Goal: Task Accomplishment & Management: Use online tool/utility

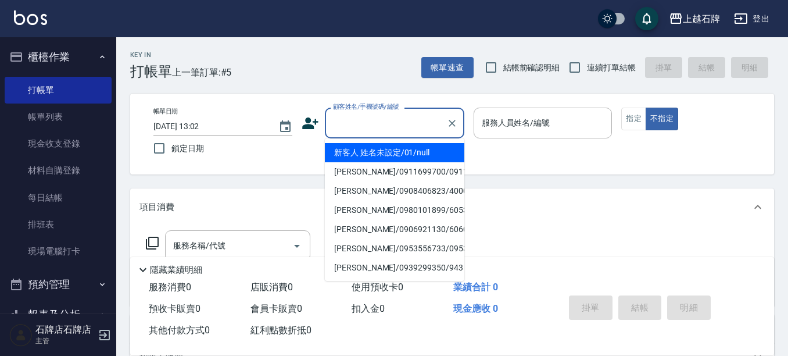
click at [370, 119] on input "顧客姓名/手機號碼/編號" at bounding box center [386, 123] width 112 height 20
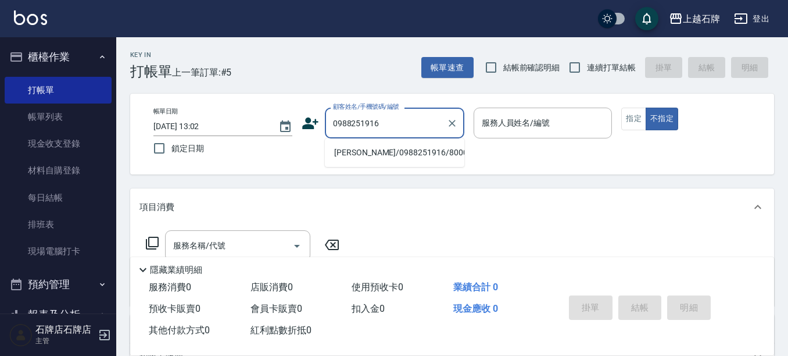
click at [442, 153] on li "[PERSON_NAME]/0988251916/8000274" at bounding box center [394, 152] width 139 height 19
type input "[PERSON_NAME]/0988251916/8000274"
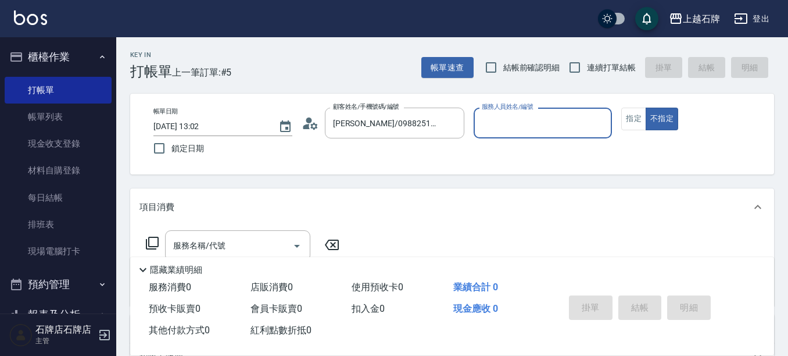
type input "INNA-8"
click at [646, 108] on button "不指定" at bounding box center [662, 119] width 33 height 23
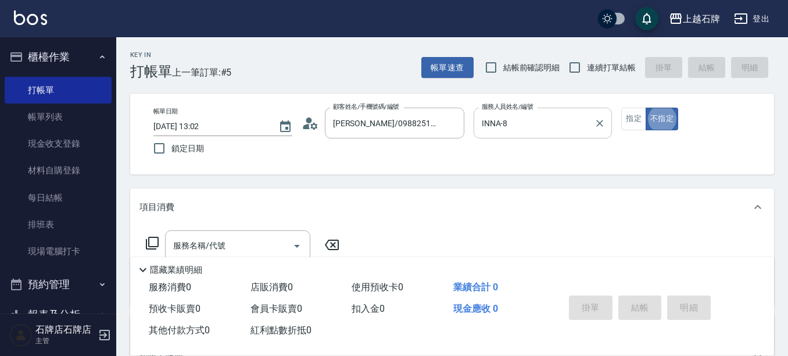
type button "false"
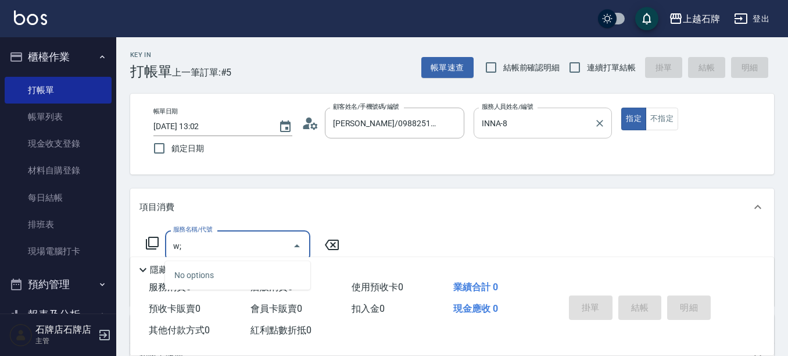
type input "w"
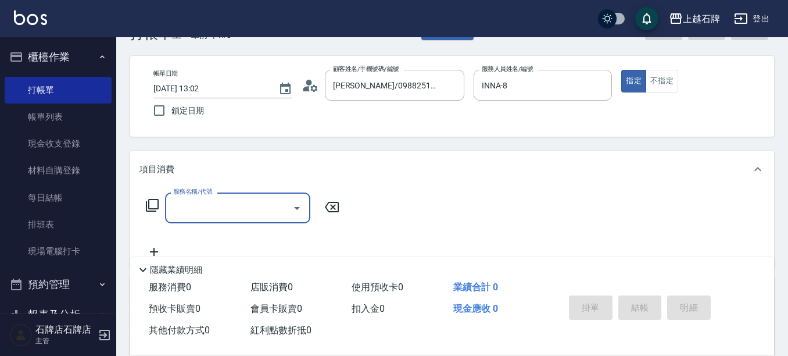
scroll to position [58, 0]
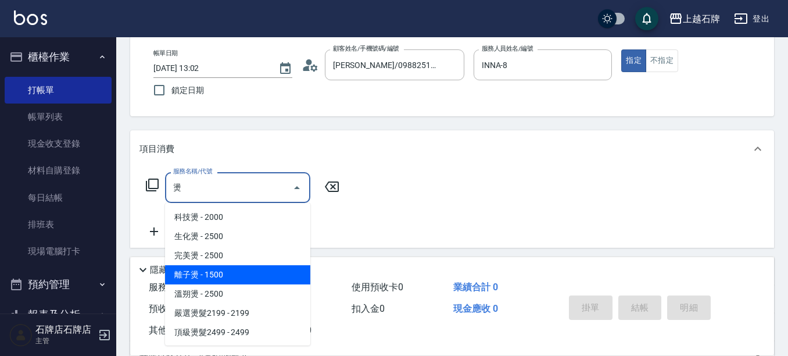
click at [200, 274] on span "離子燙 - 1500" at bounding box center [237, 274] width 145 height 19
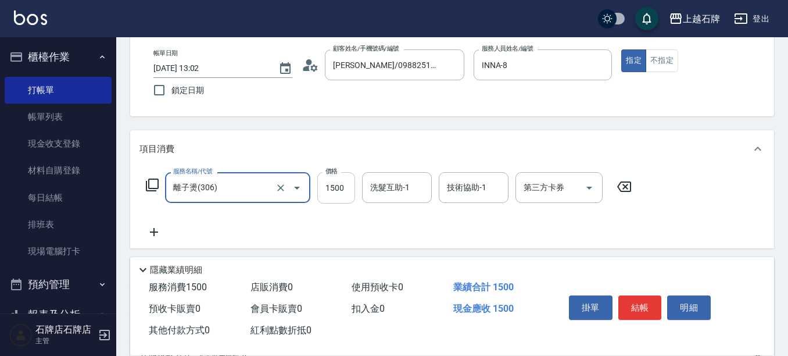
type input "離子燙(306)"
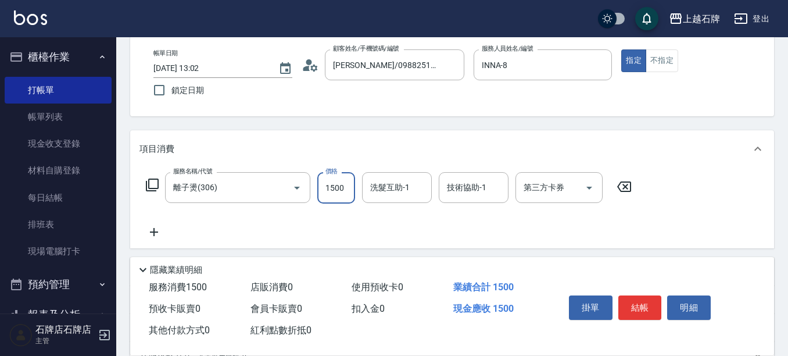
click at [320, 191] on input "1500" at bounding box center [336, 187] width 38 height 31
type input "2400"
click at [382, 177] on div "洗髮互助-1 洗髮互助-1" at bounding box center [397, 187] width 70 height 31
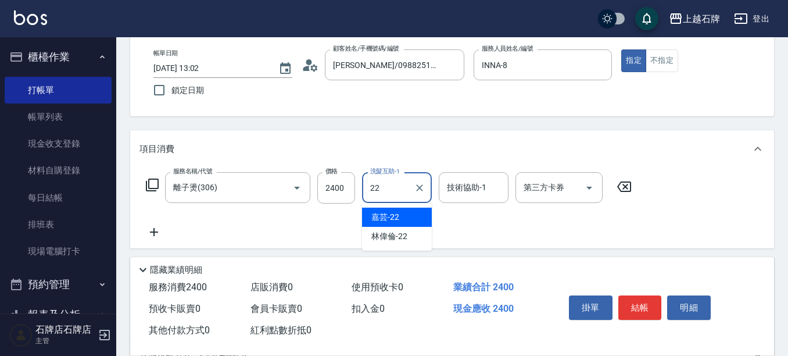
type input "嘉芸-22"
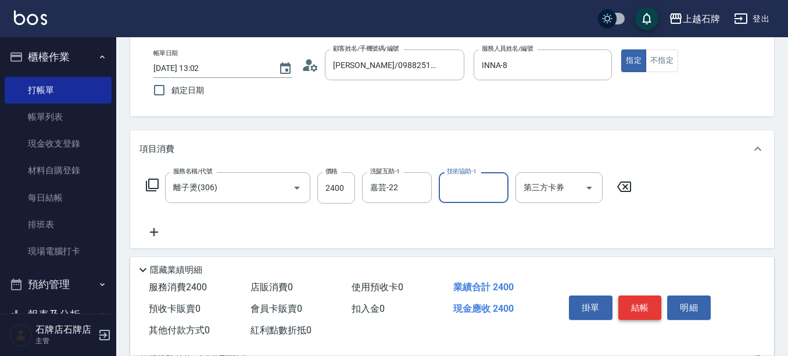
click at [653, 300] on button "結帳" at bounding box center [640, 307] width 44 height 24
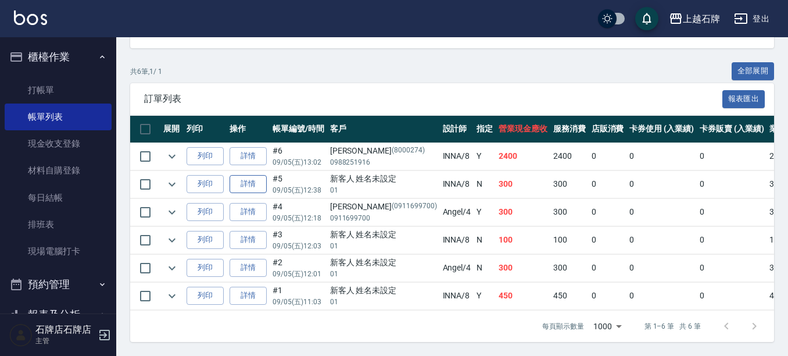
scroll to position [230, 0]
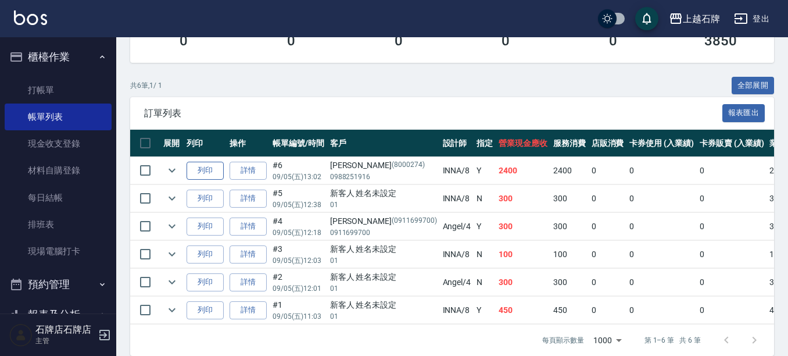
click at [221, 171] on button "列印" at bounding box center [205, 171] width 37 height 18
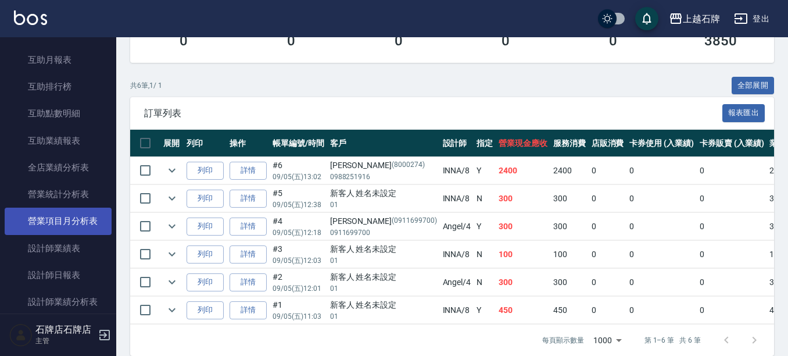
scroll to position [465, 0]
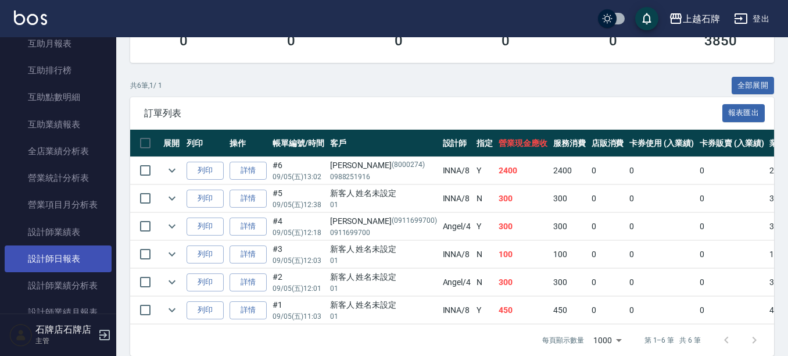
click at [15, 263] on link "設計師日報表" at bounding box center [58, 258] width 107 height 27
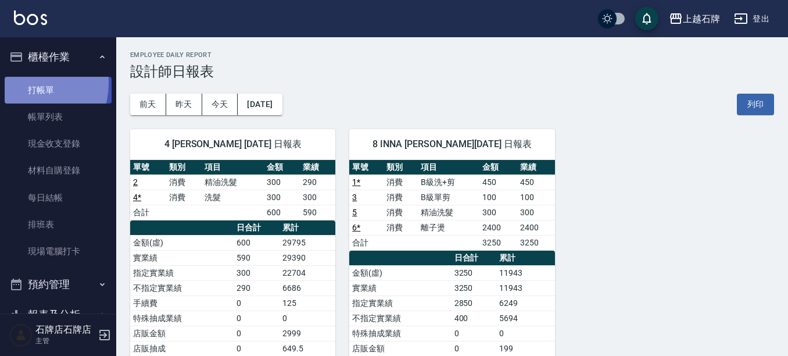
click at [23, 83] on link "打帳單" at bounding box center [58, 90] width 107 height 27
